Goal: Transaction & Acquisition: Subscribe to service/newsletter

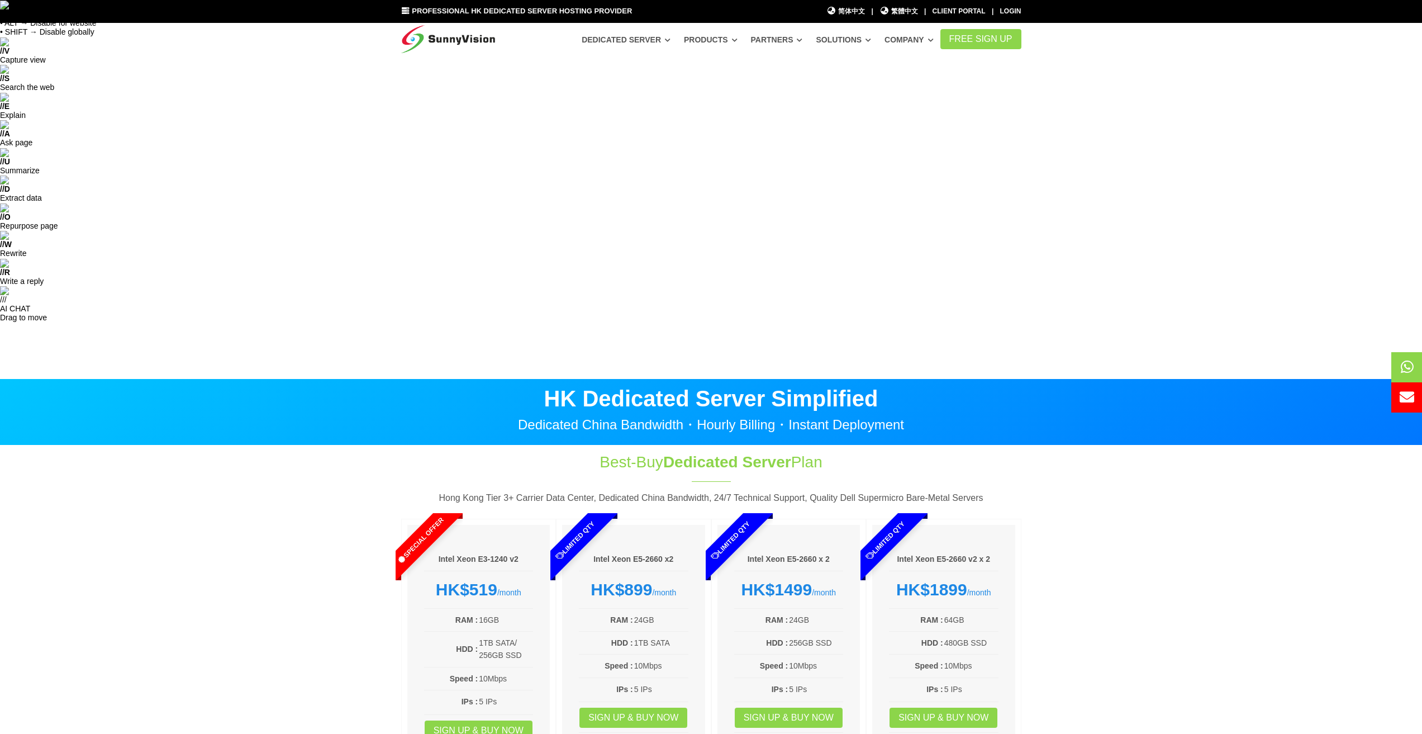
click at [939, 580] on strong "HK$1899" at bounding box center [931, 589] width 71 height 18
drag, startPoint x: 889, startPoint y: 267, endPoint x: 963, endPoint y: 267, distance: 73.8
click at [963, 580] on div "HK$1899 /month" at bounding box center [944, 590] width 110 height 20
copy strong "HK$1899"
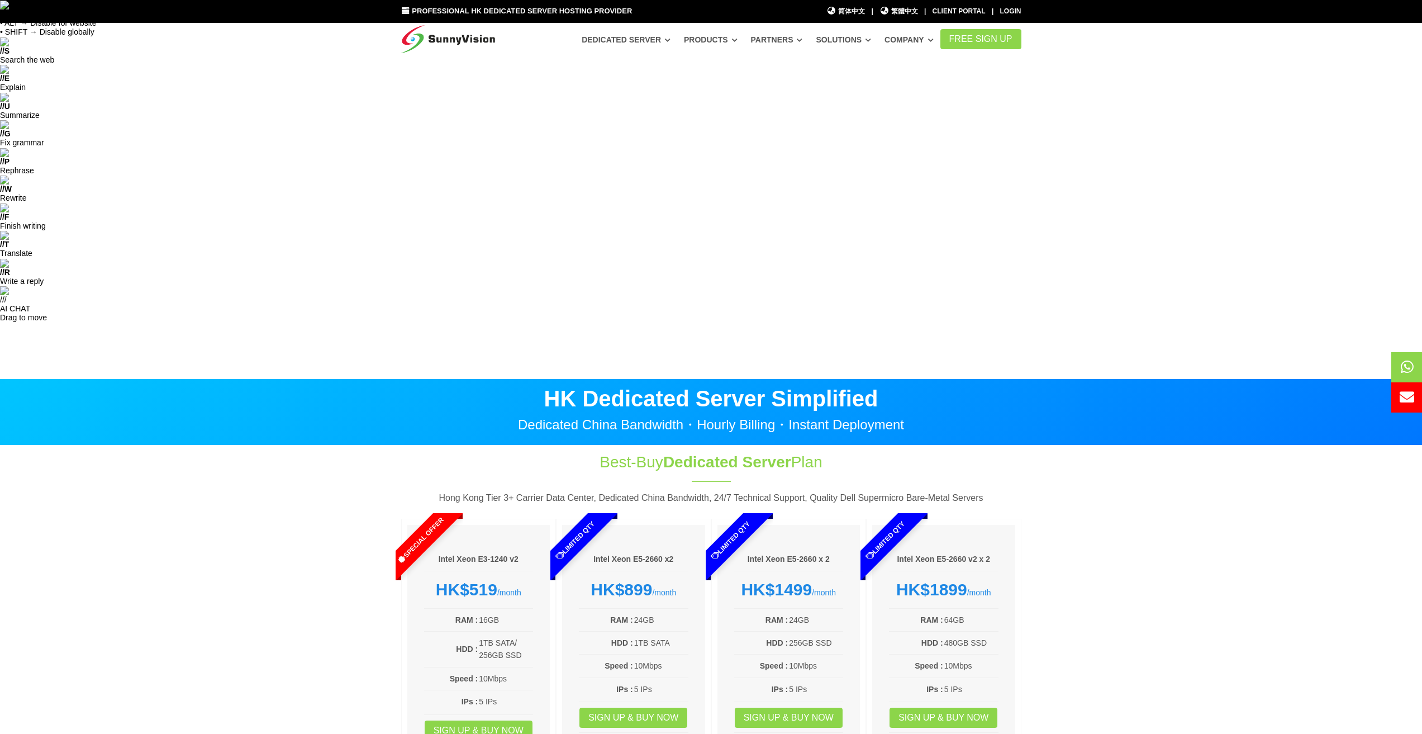
click at [625, 580] on strong "HK$899" at bounding box center [621, 589] width 61 height 18
click at [592, 580] on strong "HK$899" at bounding box center [621, 589] width 61 height 18
copy strong "HK$899"
click at [189, 445] on section "Best-Buy Dedicated Server Plan Hong Kong Tier 3+ Carrier Data Center, Dedicated…" at bounding box center [711, 623] width 1422 height 357
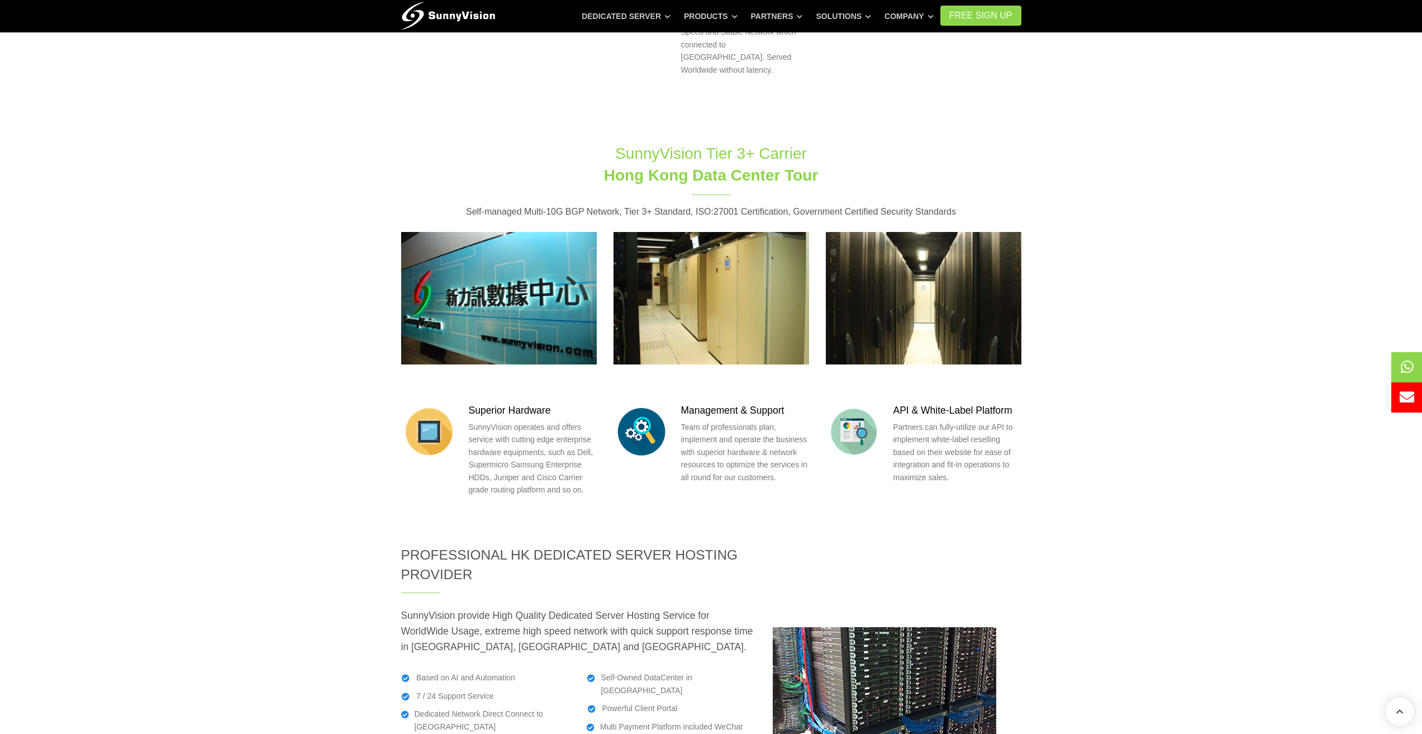
scroll to position [1565, 0]
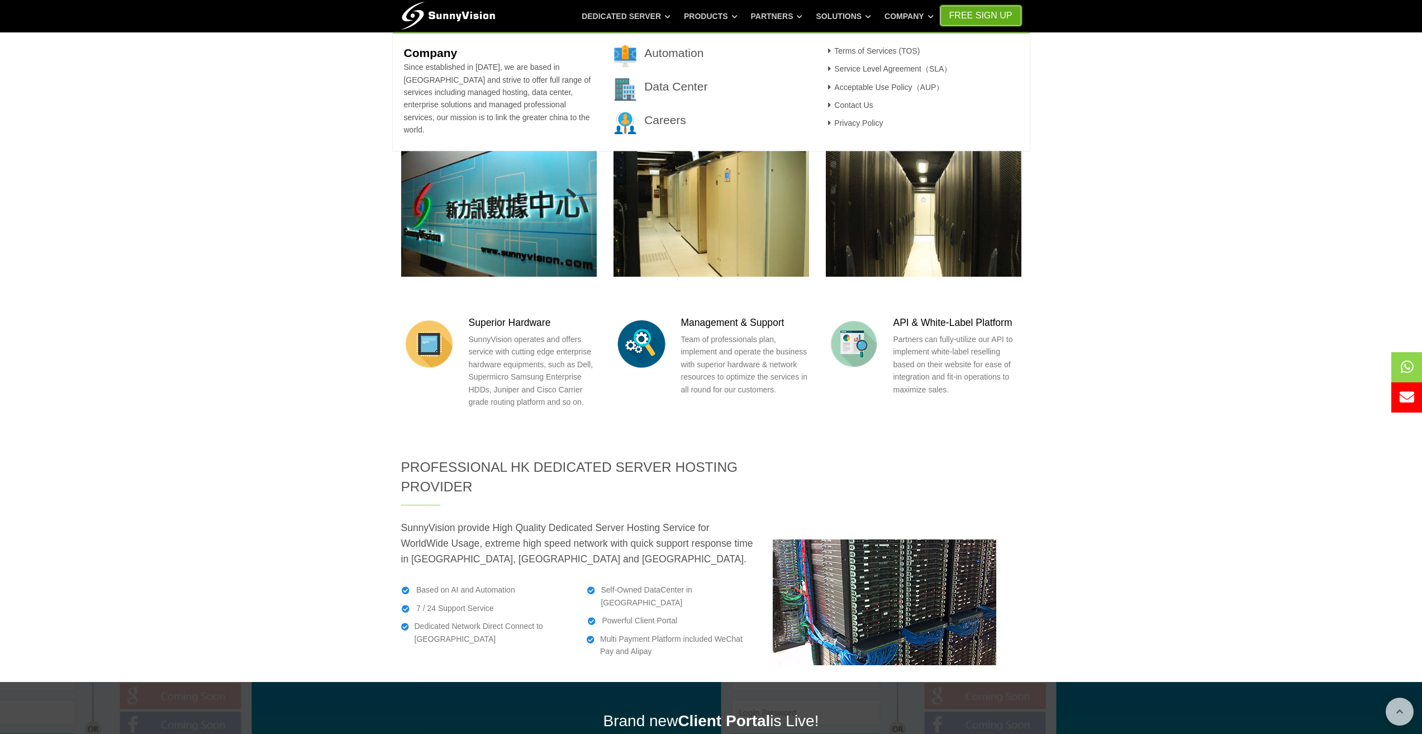
click at [979, 13] on link "FREE Sign Up" at bounding box center [981, 16] width 81 height 20
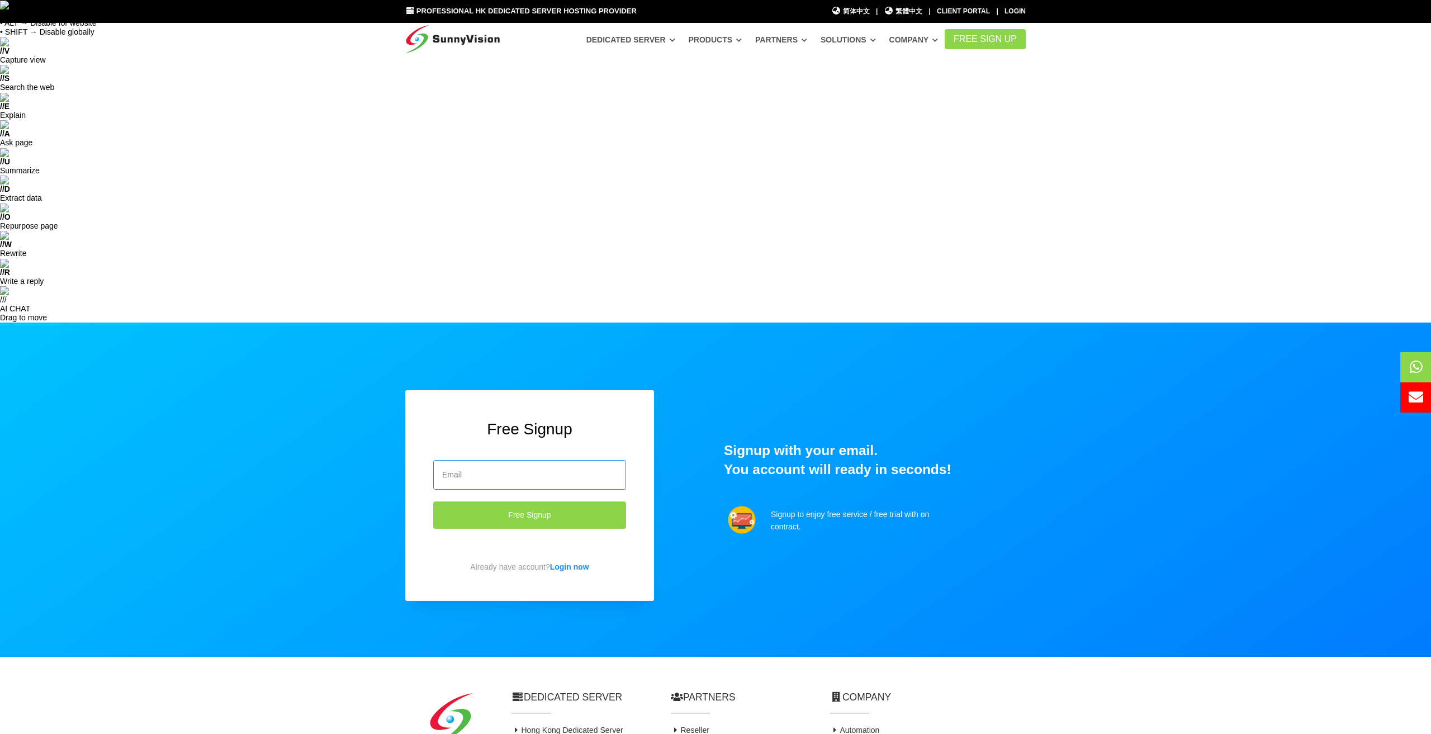
click at [539, 460] on input "email" at bounding box center [529, 475] width 193 height 30
type input "iamyourproblems@gmail.com"
click at [559, 501] on button "Free Signup" at bounding box center [529, 514] width 193 height 27
